Goal: Register for event/course

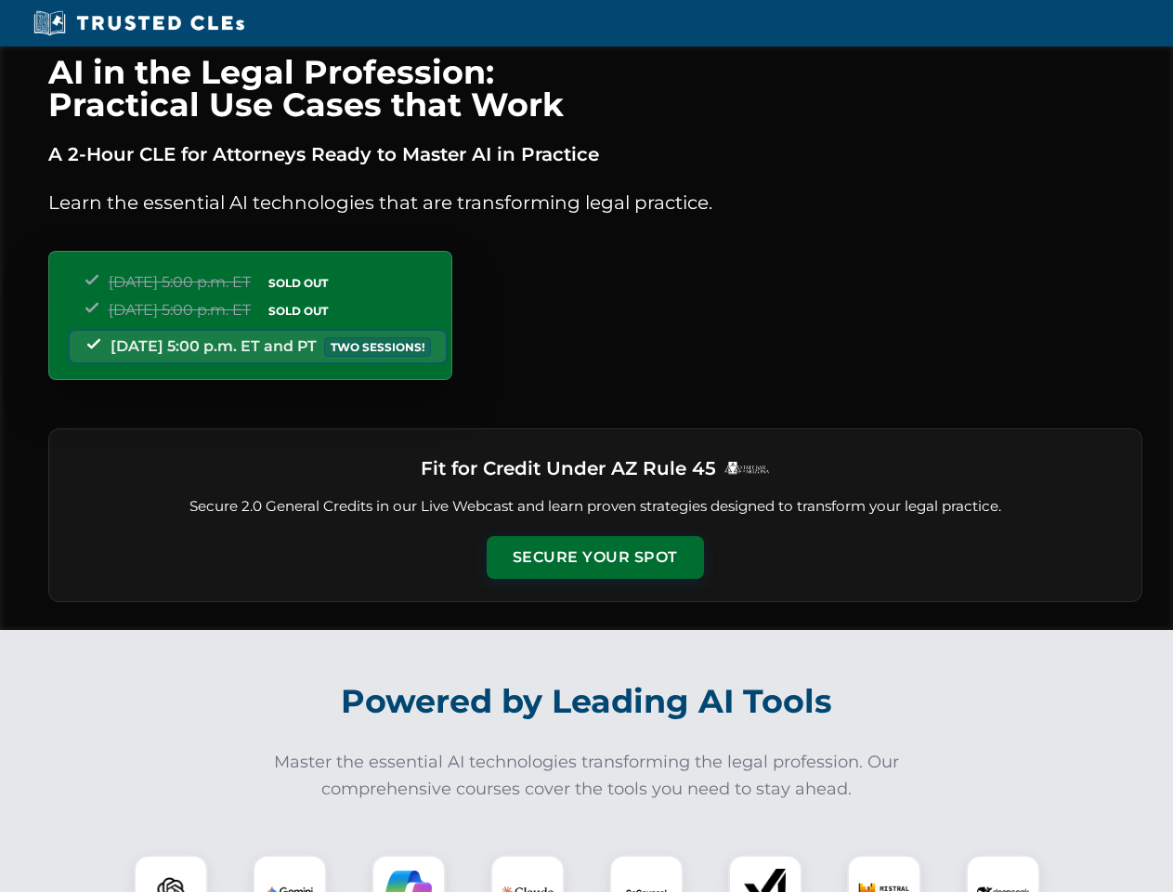
click at [594, 557] on button "Secure Your Spot" at bounding box center [595, 557] width 217 height 43
click at [171, 873] on img at bounding box center [171, 892] width 54 height 54
click at [290, 873] on img at bounding box center [290, 892] width 46 height 46
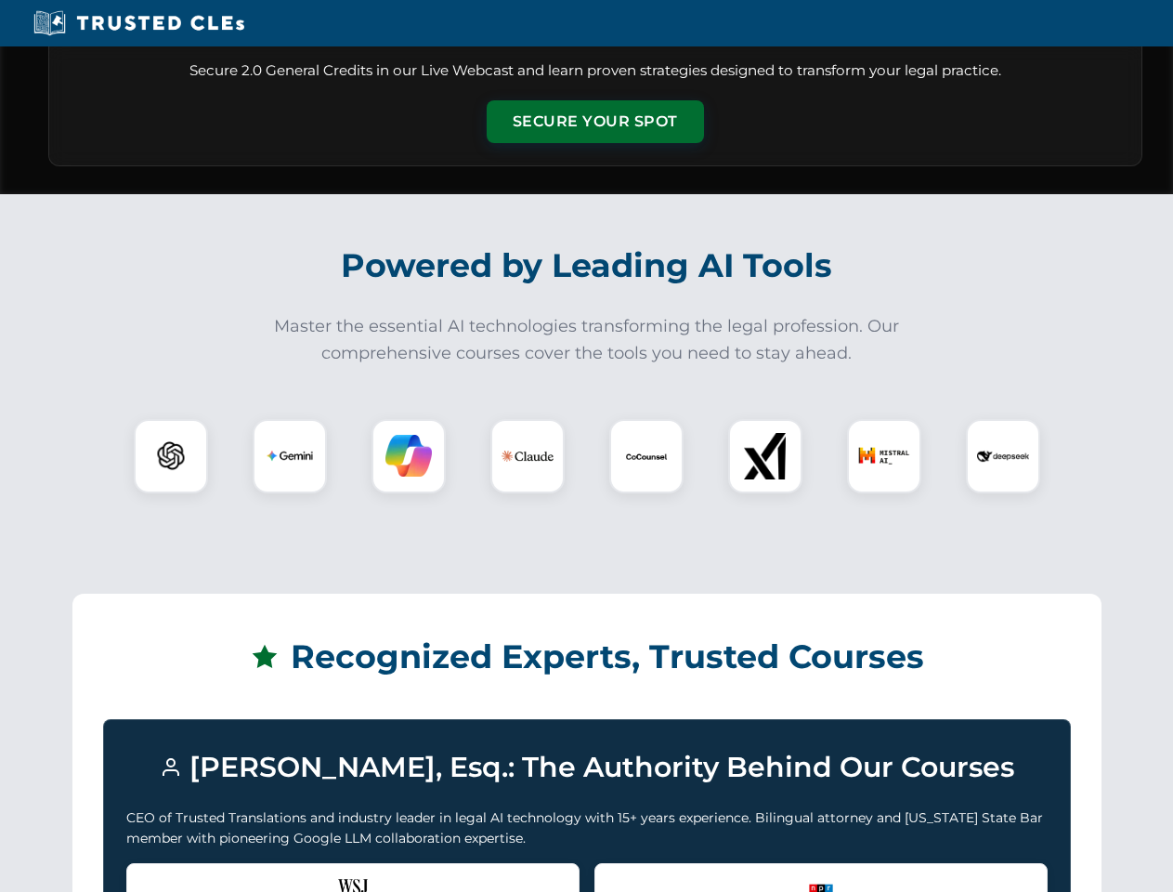
click at [409, 873] on div "Recognized by the WSJ [PERSON_NAME] was featured for his expertise in AI legal …" at bounding box center [352, 900] width 453 height 74
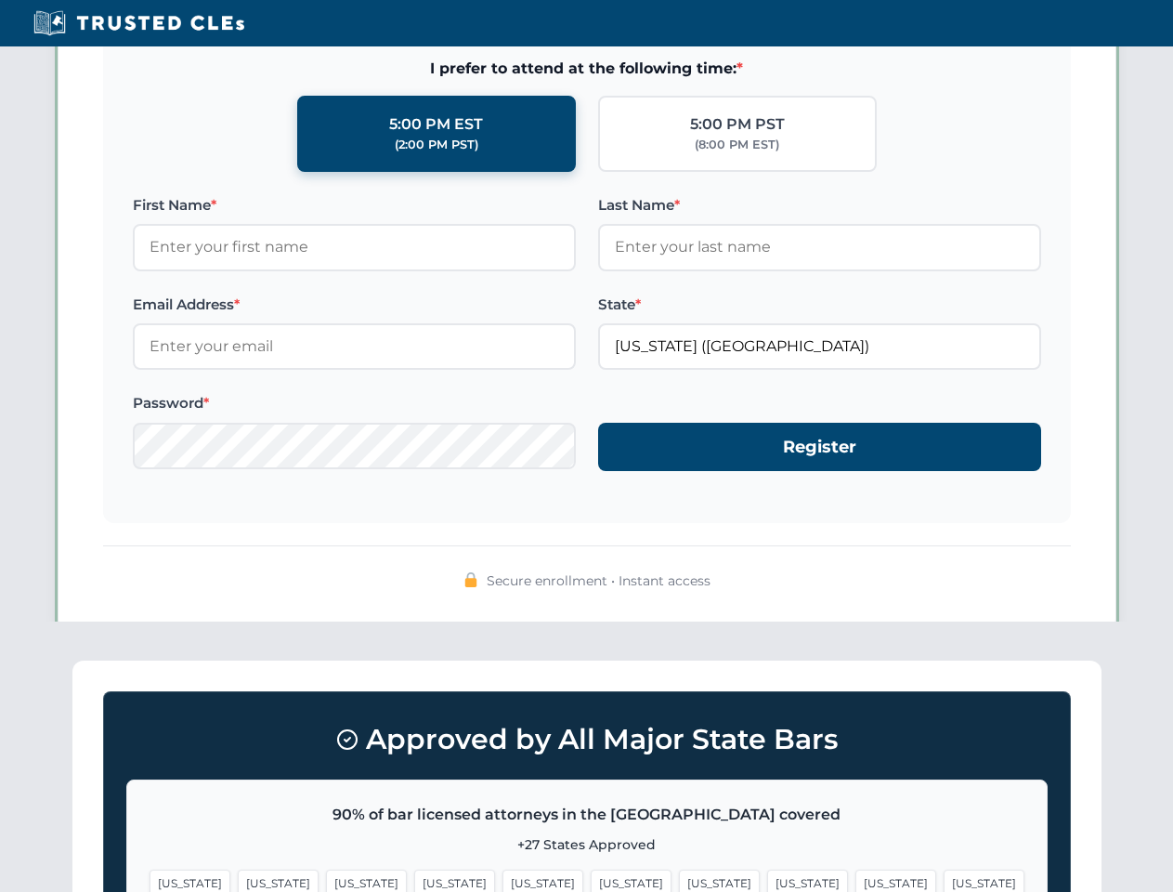
click at [856, 873] on span "[US_STATE]" at bounding box center [896, 882] width 81 height 27
